Goal: Task Accomplishment & Management: Manage account settings

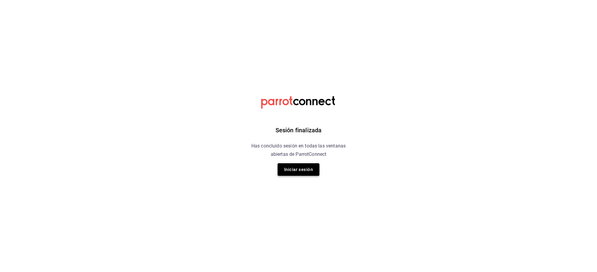
click at [293, 167] on button "Iniciar sesión" at bounding box center [298, 169] width 42 height 13
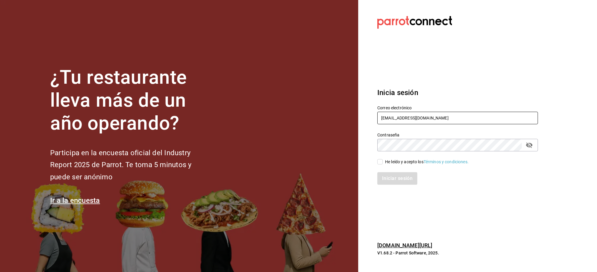
drag, startPoint x: 448, startPoint y: 120, endPoint x: 284, endPoint y: 133, distance: 164.9
click at [284, 133] on div "¿Tu restaurante lleva más de un año operando? Participa en la encuesta oficial …" at bounding box center [298, 136] width 597 height 272
type input "[EMAIL_ADDRESS][DOMAIN_NAME]"
click at [381, 160] on input "He leído y acepto los Términos y condiciones." at bounding box center [379, 161] width 5 height 5
checkbox input "true"
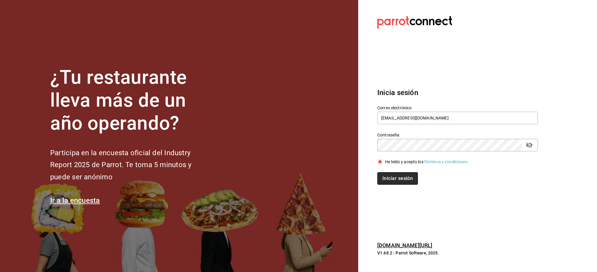
click at [395, 181] on button "Iniciar sesión" at bounding box center [397, 178] width 41 height 13
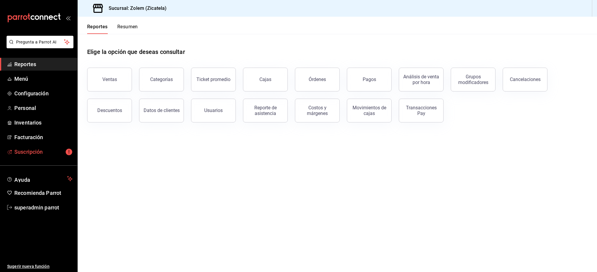
click at [27, 152] on span "Suscripción" at bounding box center [43, 152] width 58 height 8
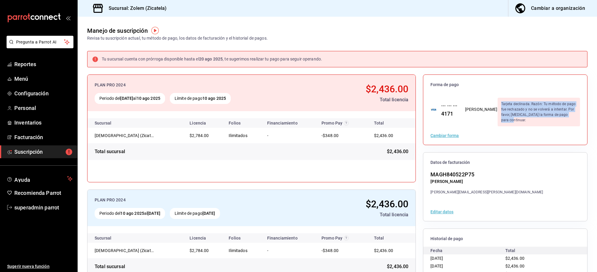
drag, startPoint x: 481, startPoint y: 102, endPoint x: 563, endPoint y: 119, distance: 83.4
click at [563, 119] on div "Tarjeta declinada. Razón: Tu método de pago fue rechazado y no se volverá a int…" at bounding box center [538, 112] width 82 height 29
copy div "Tarjeta declinada. Razón: Tu método de pago fue rechazado y no se volverá a int…"
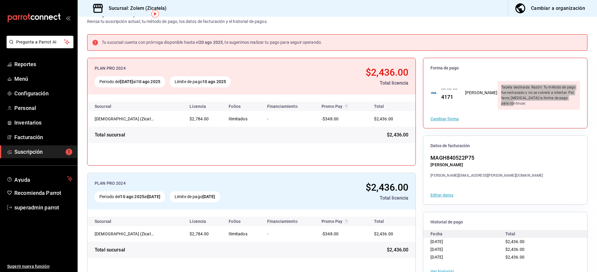
scroll to position [17, 0]
